Goal: Information Seeking & Learning: Understand process/instructions

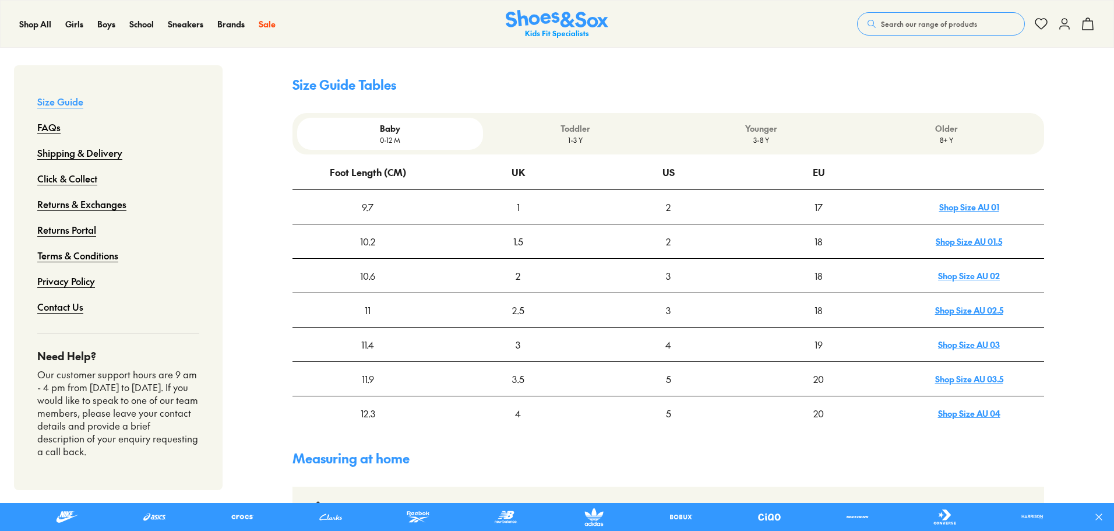
scroll to position [291, 0]
click at [768, 131] on p "Younger" at bounding box center [761, 128] width 176 height 12
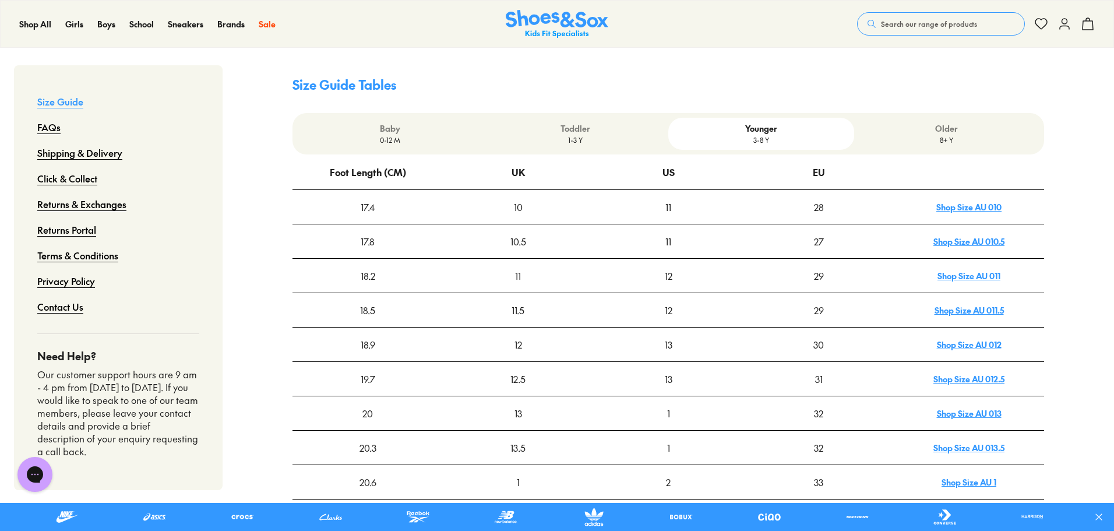
scroll to position [0, 0]
drag, startPoint x: 371, startPoint y: 312, endPoint x: 551, endPoint y: 318, distance: 180.8
click at [551, 318] on tr "18.5 11.5 12 29 Shop Size AU 011.5" at bounding box center [669, 310] width 752 height 34
click at [545, 315] on div "11.5" at bounding box center [517, 310] width 149 height 33
drag, startPoint x: 612, startPoint y: 311, endPoint x: 700, endPoint y: 316, distance: 88.1
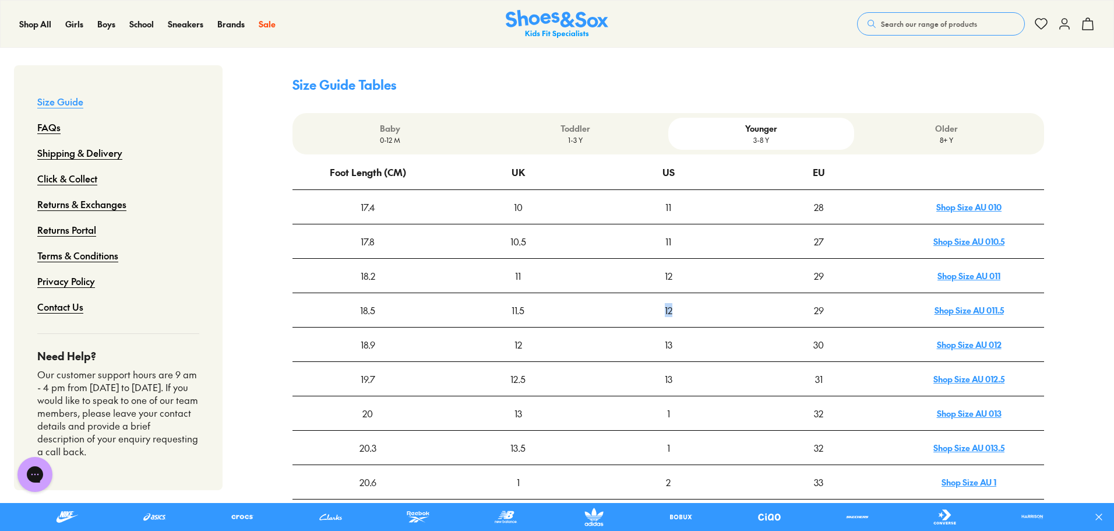
click at [700, 316] on div "12" at bounding box center [668, 310] width 149 height 33
drag, startPoint x: 329, startPoint y: 308, endPoint x: 388, endPoint y: 314, distance: 59.2
click at [388, 314] on div "18.5" at bounding box center [367, 310] width 149 height 33
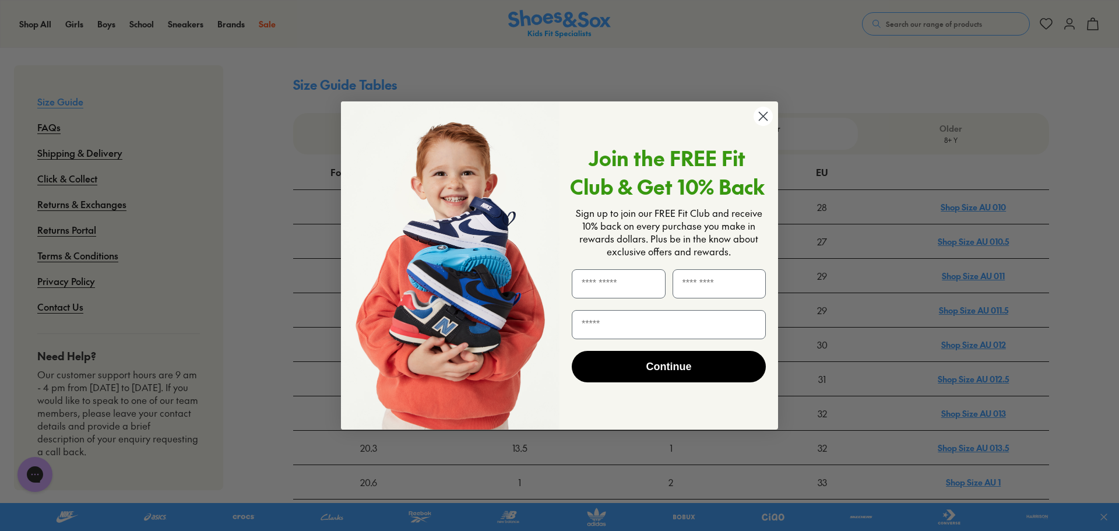
click at [405, 339] on img "POPUP Form" at bounding box center [450, 265] width 219 height 328
click at [763, 127] on div "Close dialog Join the FREE Fit Club & Get 10% Back Sign up to join our FREE Fit…" at bounding box center [559, 265] width 437 height 328
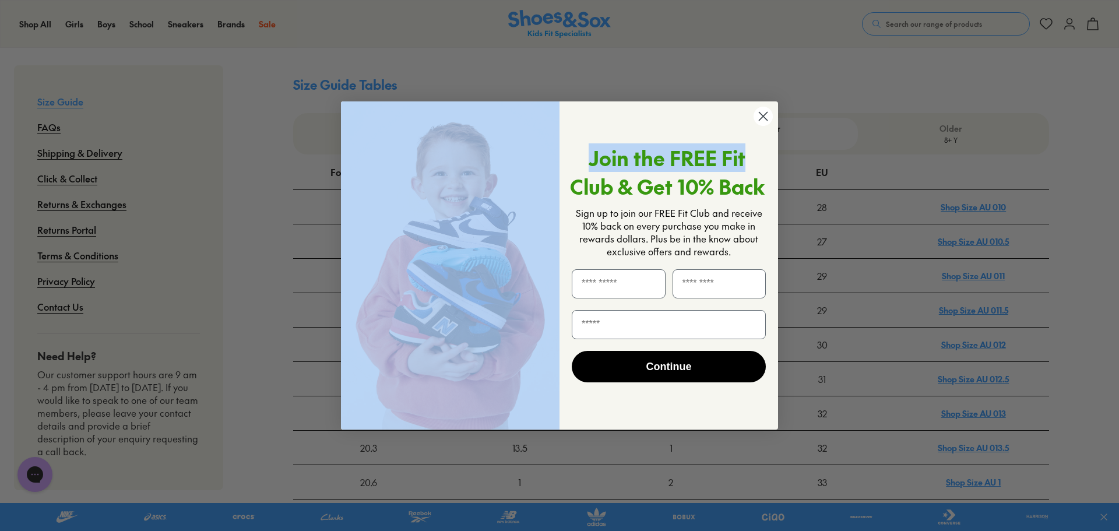
click at [755, 117] on div "Close dialog Join the FREE Fit Club & Get 10% Back Sign up to join our FREE Fit…" at bounding box center [559, 265] width 437 height 328
click at [758, 114] on circle "Close dialog" at bounding box center [763, 116] width 19 height 19
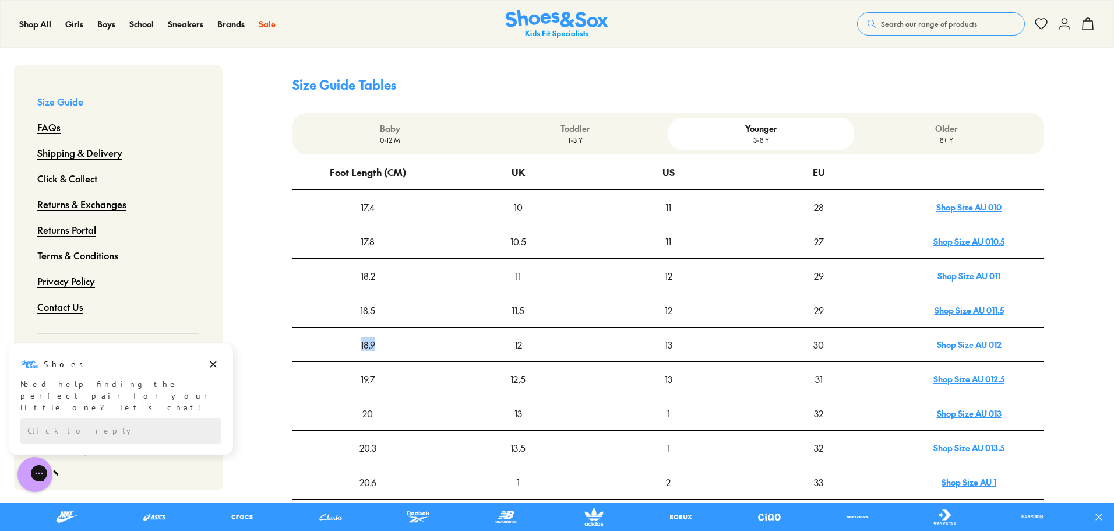
drag, startPoint x: 338, startPoint y: 347, endPoint x: 385, endPoint y: 340, distance: 47.2
click at [383, 340] on div "18.9" at bounding box center [367, 344] width 149 height 33
click at [385, 340] on div "18.9" at bounding box center [367, 344] width 149 height 33
